Goal: Find specific page/section: Find specific page/section

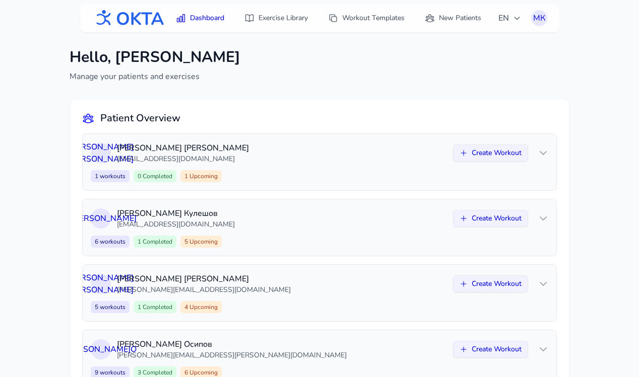
scroll to position [104, 0]
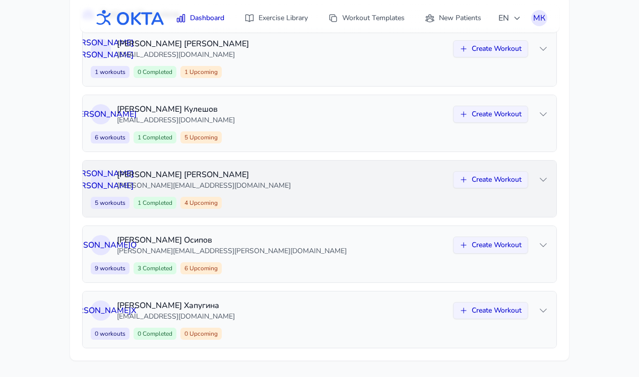
click at [311, 195] on div "А К [PERSON_NAME] [PERSON_NAME][EMAIL_ADDRESS][DOMAIN_NAME] Create Workout 5 wo…" at bounding box center [319, 189] width 473 height 56
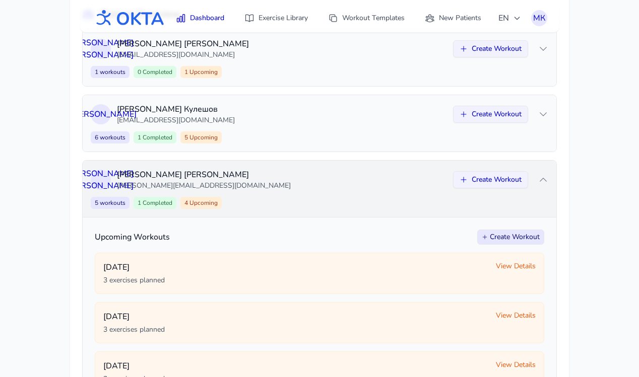
click at [311, 195] on div "А К [PERSON_NAME] [PERSON_NAME][EMAIL_ADDRESS][DOMAIN_NAME] Create Workout 5 wo…" at bounding box center [319, 189] width 473 height 56
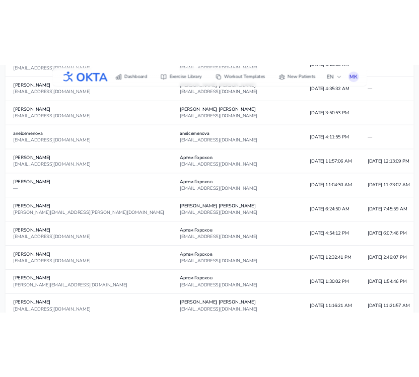
scroll to position [813, 0]
